Goal: Ask a question

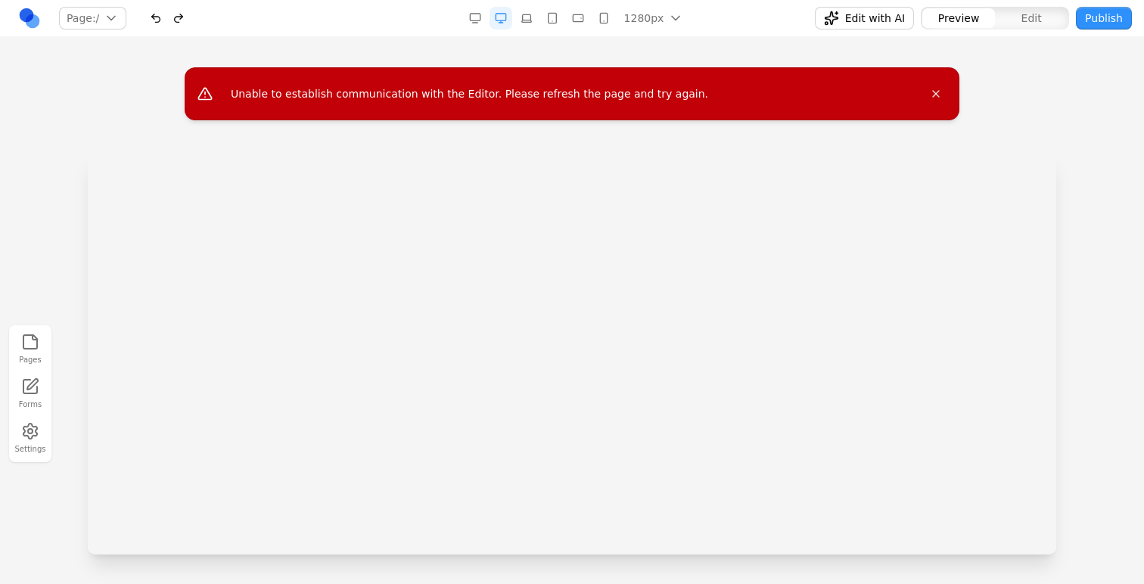
click at [867, 15] on iframe at bounding box center [572, 151] width 968 height 404
click at [940, 95] on iframe at bounding box center [572, 151] width 968 height 404
click at [933, 93] on iframe at bounding box center [572, 151] width 968 height 404
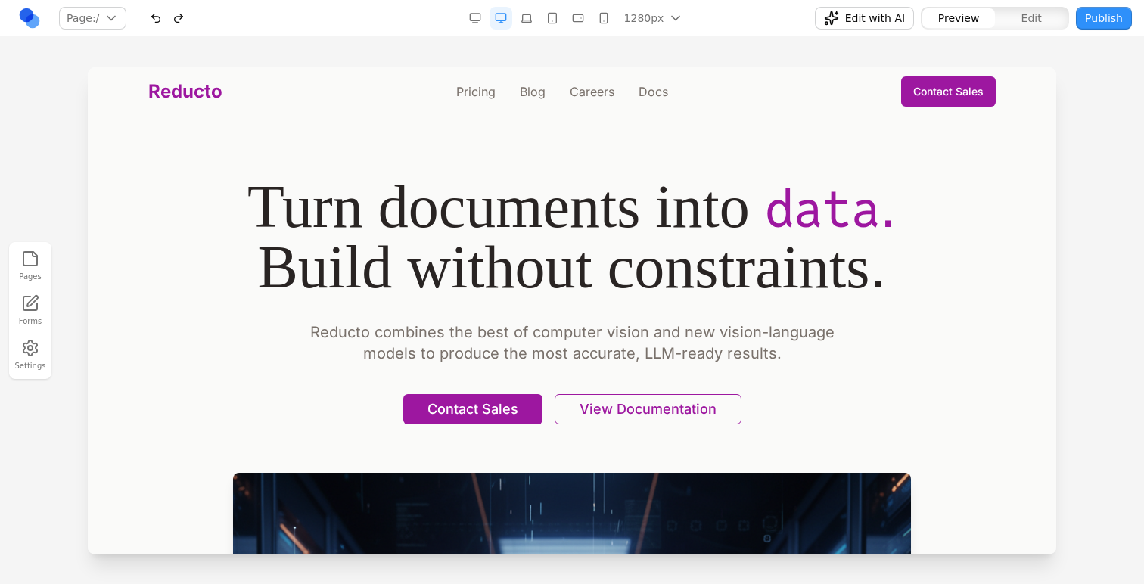
click at [1043, 20] on button "Edit" at bounding box center [1031, 18] width 73 height 20
click at [198, 99] on link "Reducto" at bounding box center [185, 91] width 74 height 24
click at [207, 125] on icon at bounding box center [205, 126] width 13 height 13
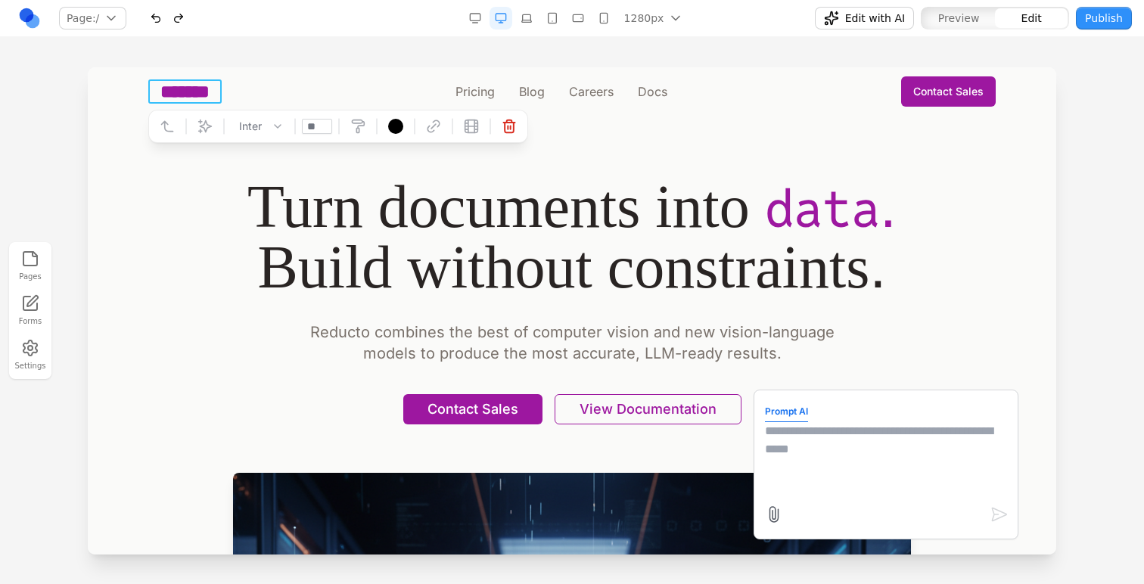
click at [807, 422] on textarea at bounding box center [886, 460] width 242 height 76
type textarea "**********"
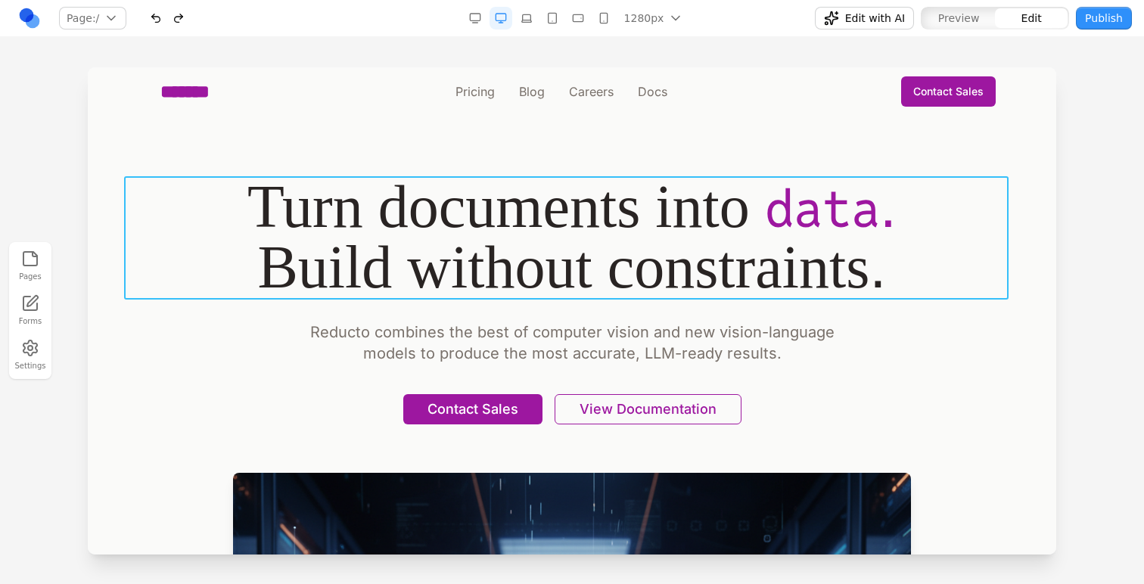
click at [897, 213] on h1 "Turn documents into data . Build without constraints ." at bounding box center [571, 236] width 895 height 121
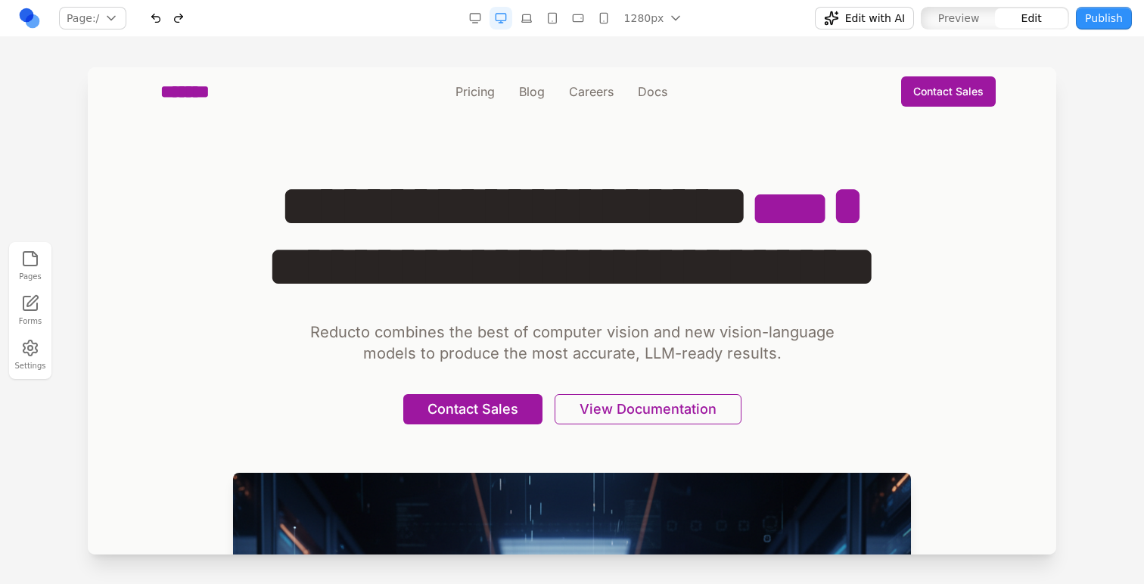
click at [1100, 287] on div at bounding box center [572, 325] width 1144 height 516
click at [1005, 64] on div "Pages Forms Settings" at bounding box center [572, 310] width 1144 height 547
